Goal: Task Accomplishment & Management: Check status

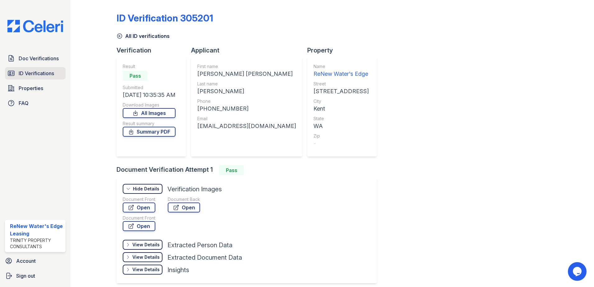
click at [27, 75] on span "ID Verifications" at bounding box center [36, 73] width 35 height 7
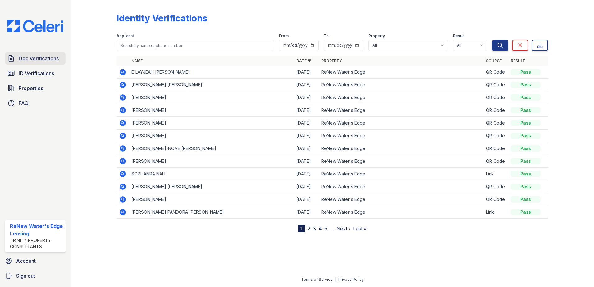
click at [44, 60] on span "Doc Verifications" at bounding box center [39, 58] width 40 height 7
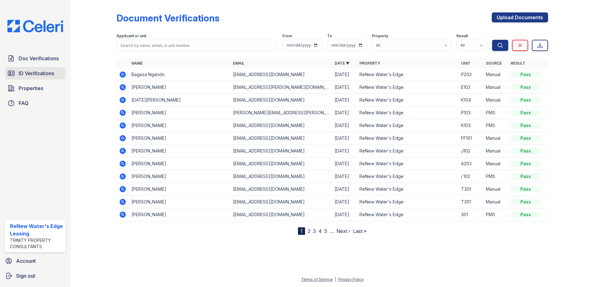
click at [39, 76] on span "ID Verifications" at bounding box center [36, 73] width 35 height 7
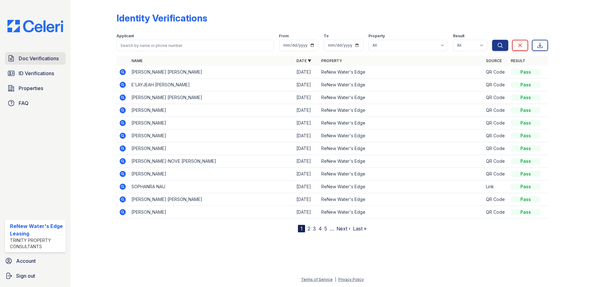
click at [39, 54] on link "Doc Verifications" at bounding box center [35, 58] width 61 height 12
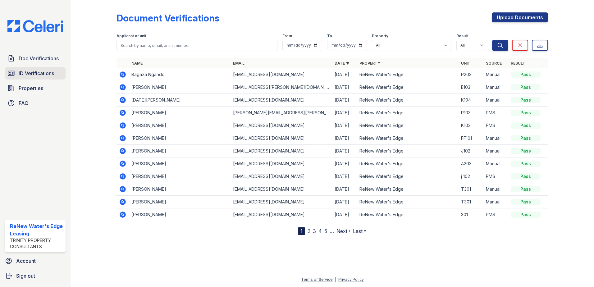
click at [30, 76] on span "ID Verifications" at bounding box center [36, 73] width 35 height 7
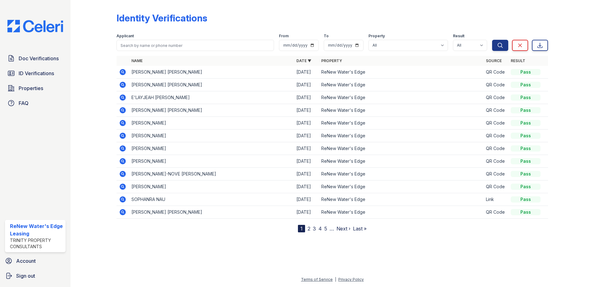
click at [124, 74] on icon at bounding box center [123, 72] width 6 height 6
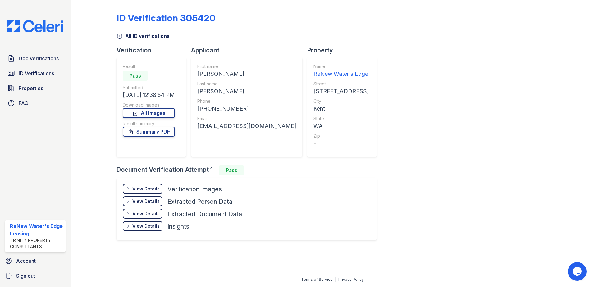
click at [154, 183] on div "View Details Details Hide Details Details Verification Images Document Front Op…" at bounding box center [247, 209] width 260 height 62
click at [151, 188] on div "View Details" at bounding box center [145, 189] width 27 height 6
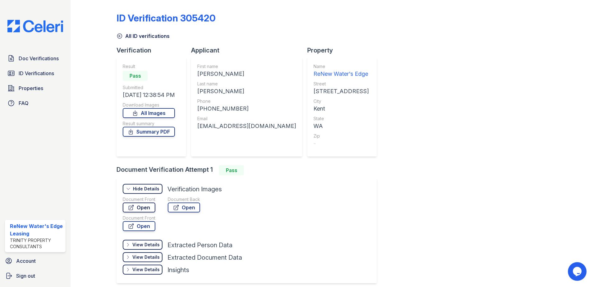
click at [137, 208] on link "Open" at bounding box center [139, 208] width 33 height 10
